Goal: Find specific page/section: Find specific page/section

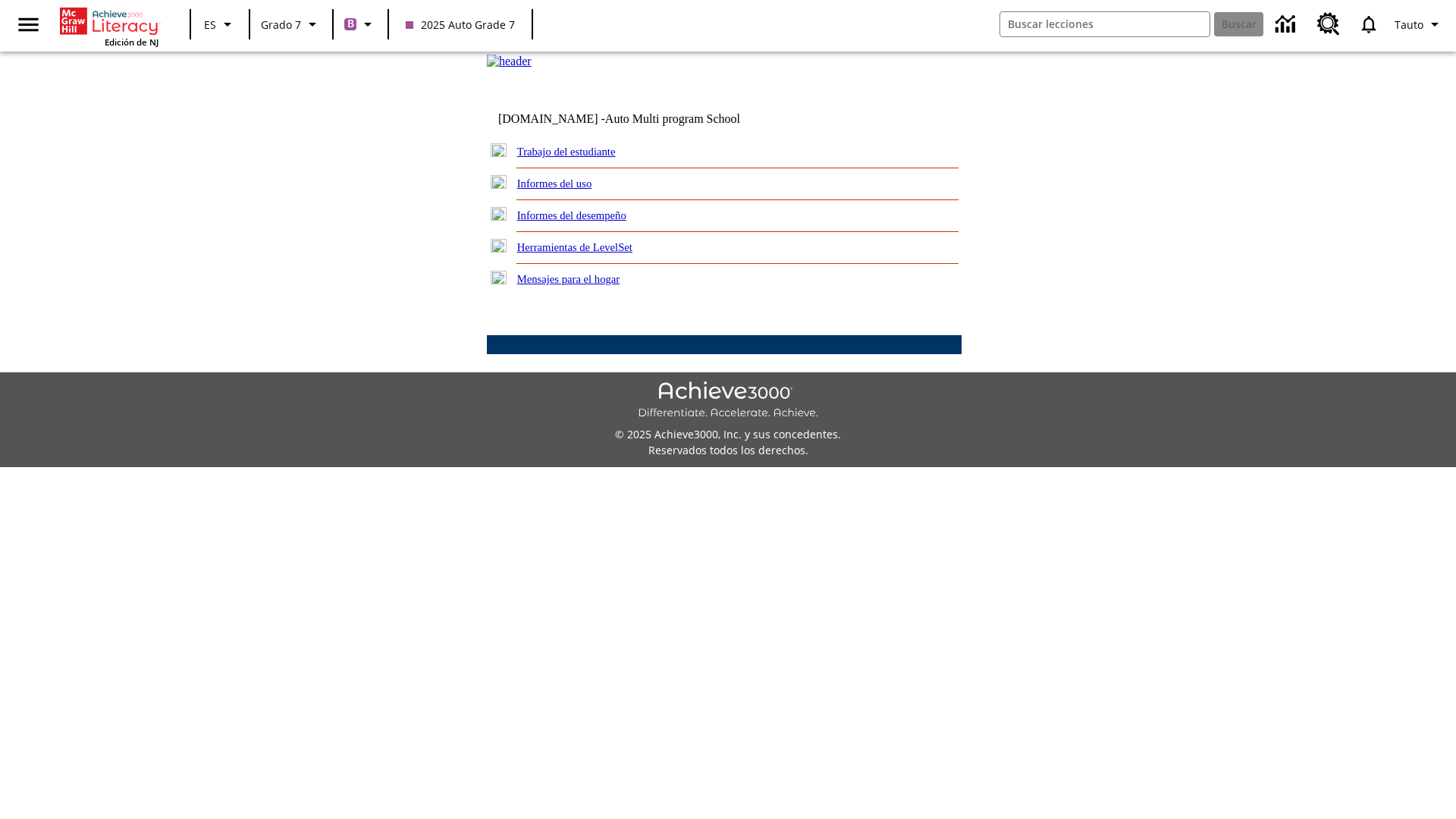
click at [584, 158] on link "Trabajo del estudiante" at bounding box center [566, 152] width 99 height 12
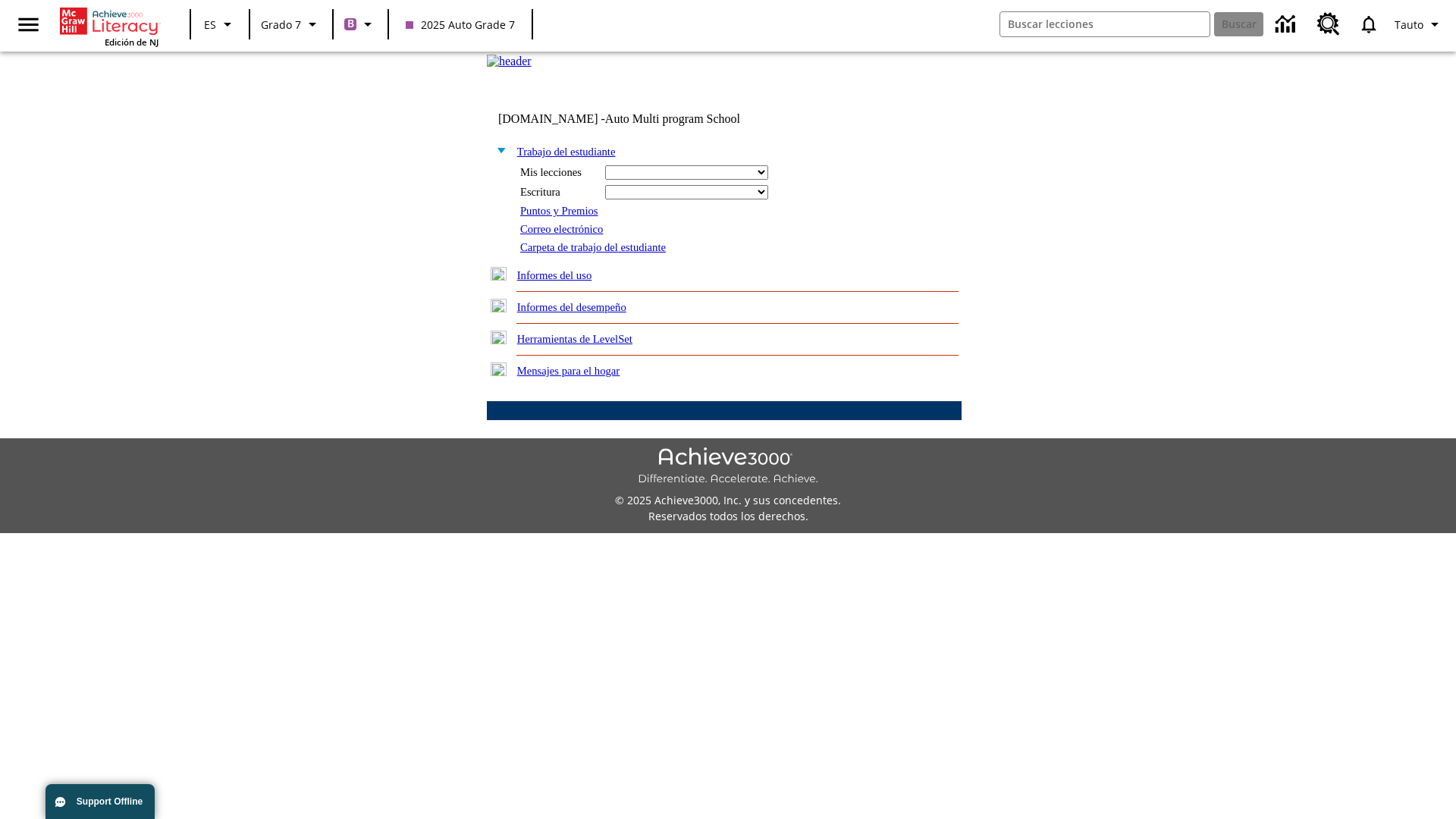
click at [567, 235] on link "Correo electrónico" at bounding box center [562, 229] width 82 height 12
